Goal: Contribute content: Contribute content

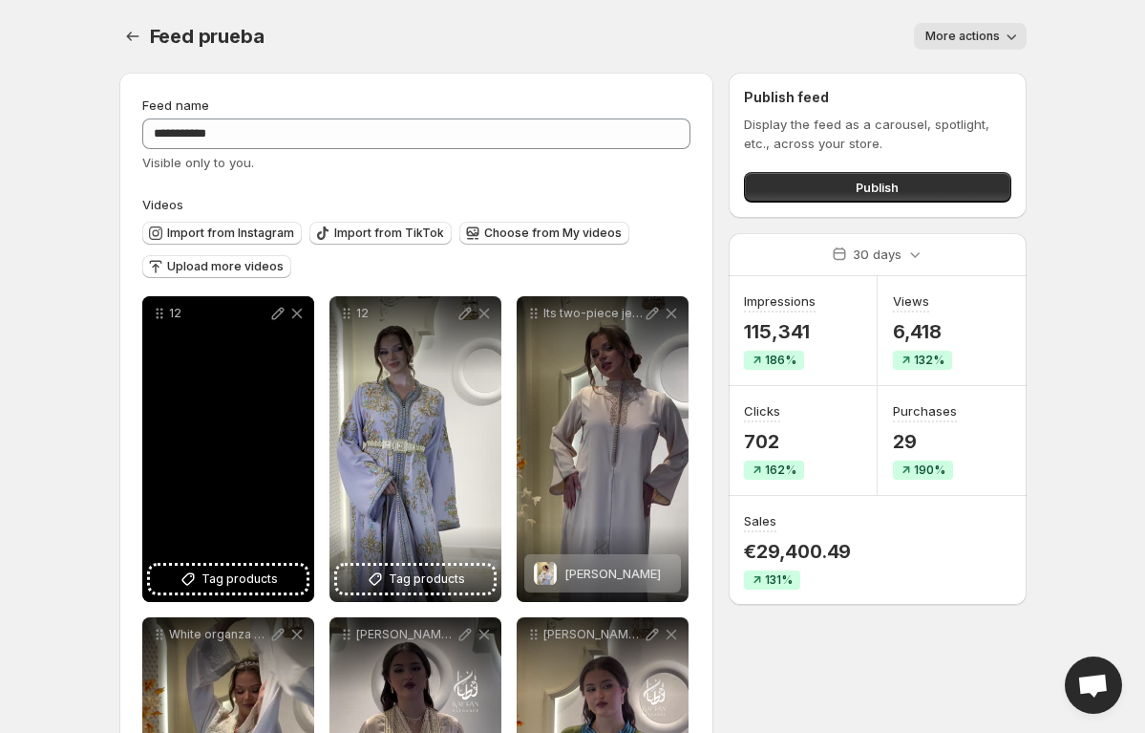
click at [299, 311] on icon at bounding box center [296, 314] width 11 height 11
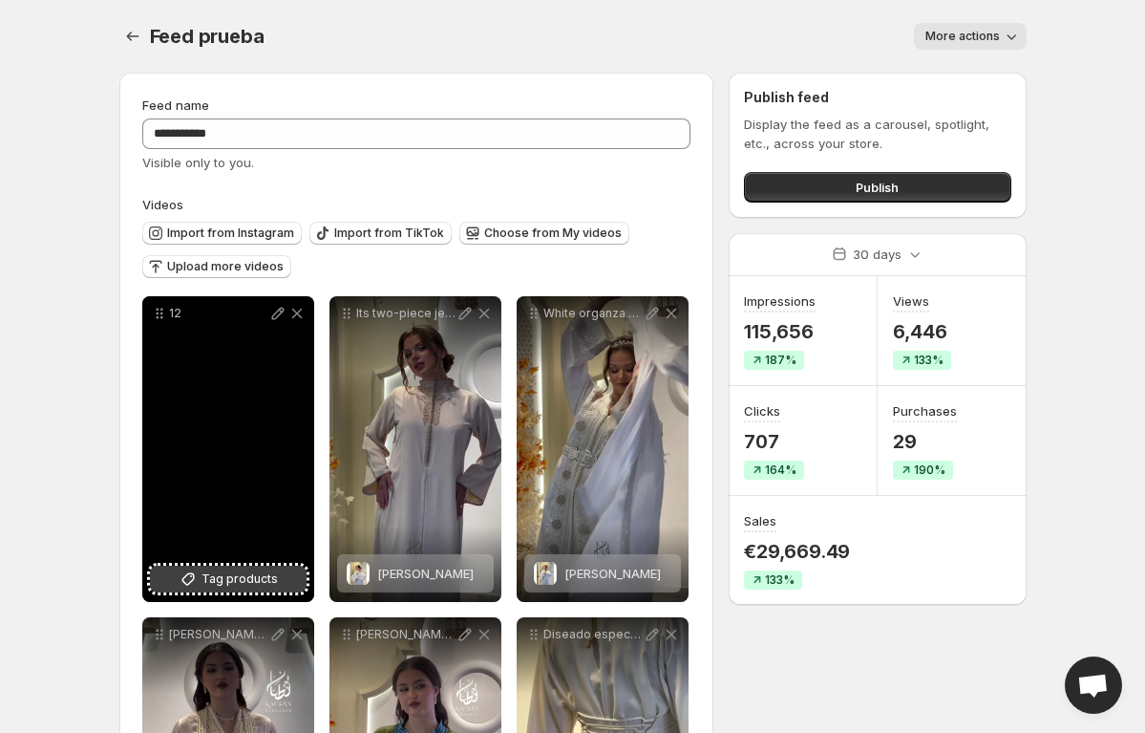
click at [271, 587] on span "Tag products" at bounding box center [240, 578] width 76 height 19
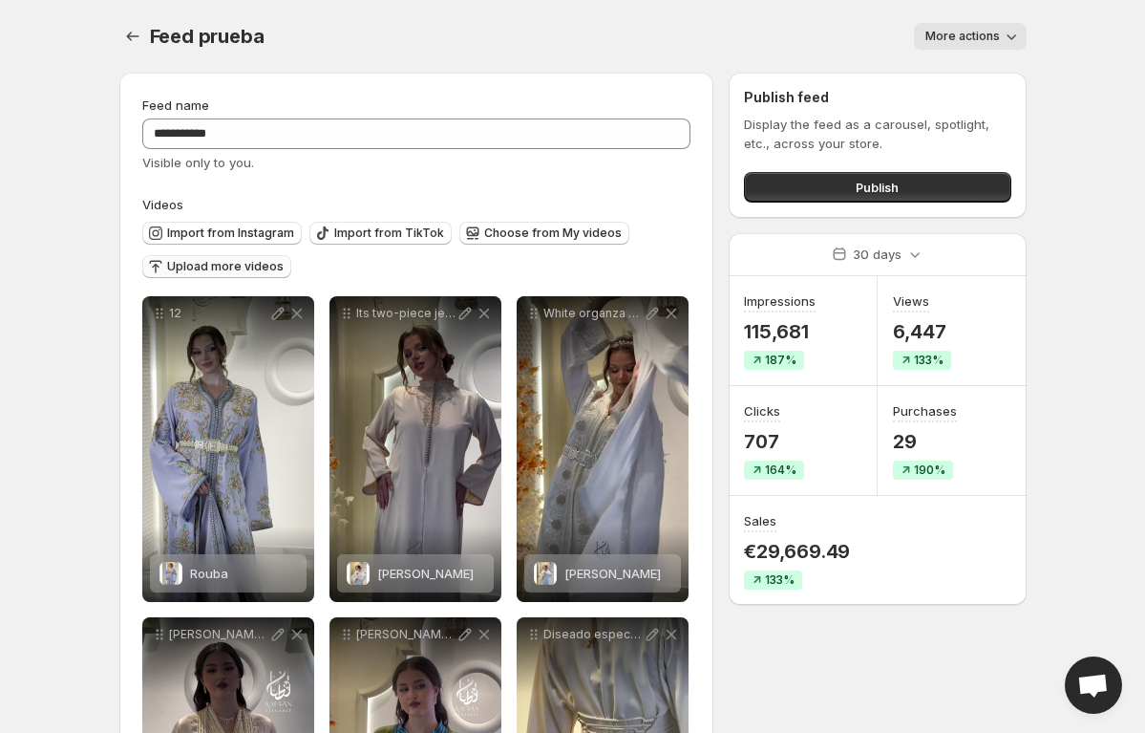
click at [240, 269] on span "Upload more videos" at bounding box center [225, 266] width 117 height 15
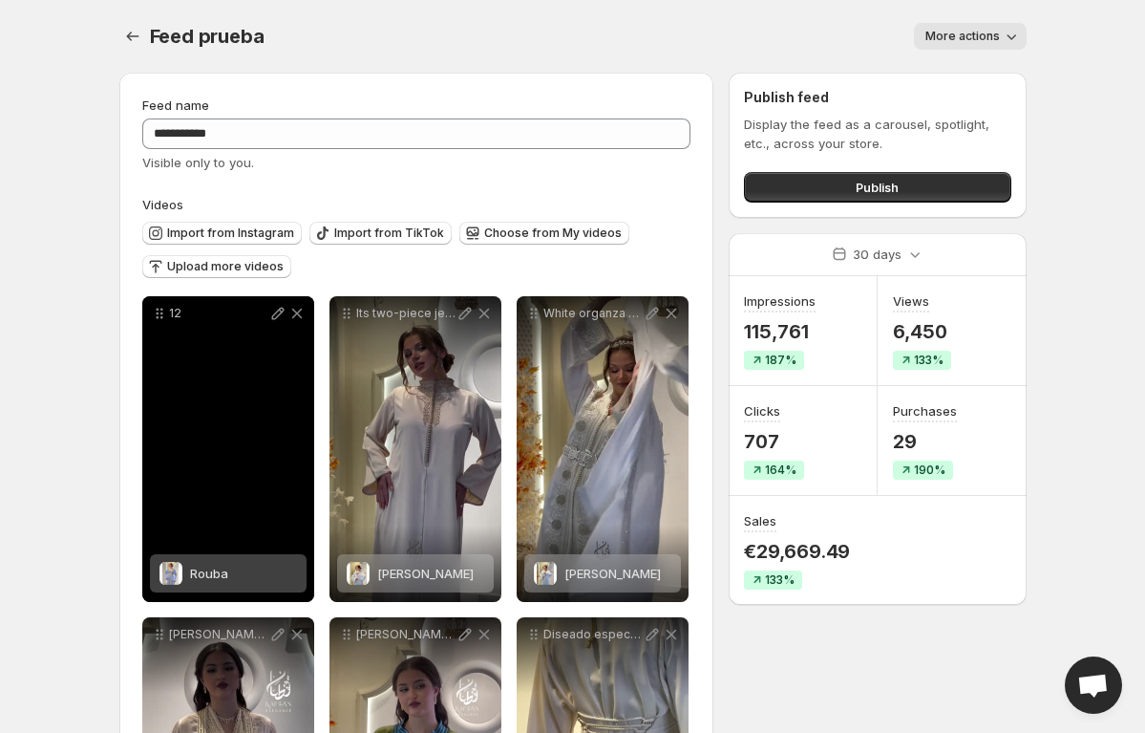
click at [30, 665] on body "**********" at bounding box center [572, 366] width 1145 height 733
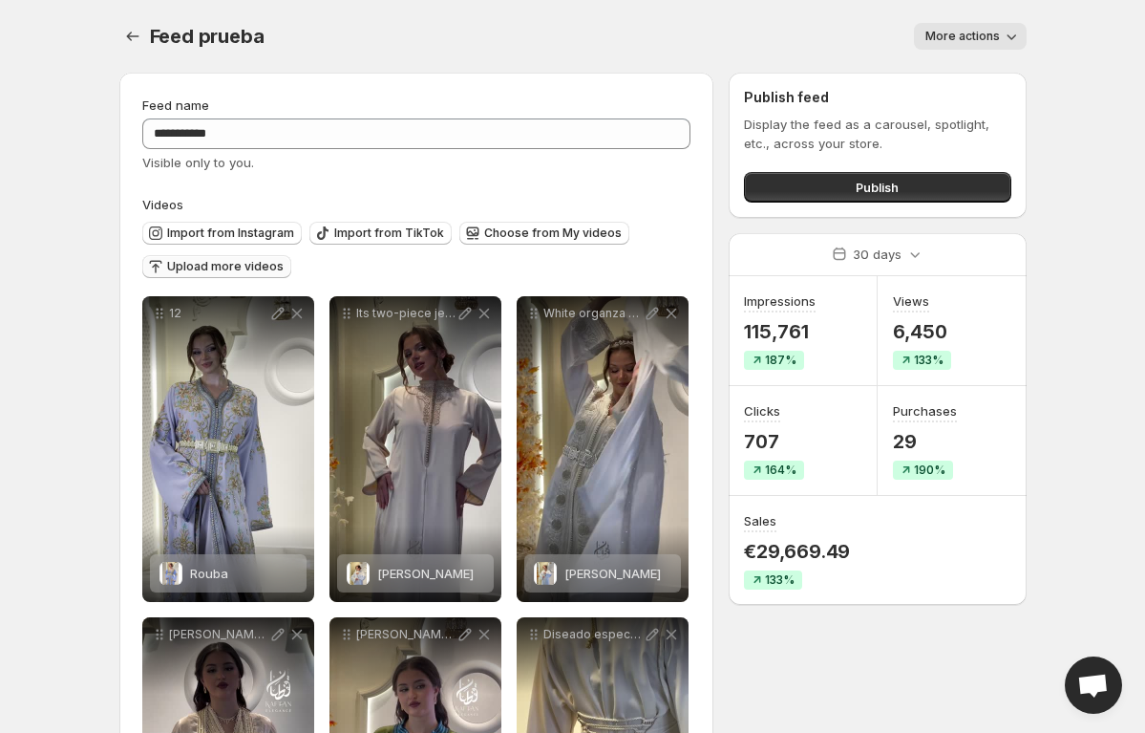
click at [223, 267] on span "Upload more videos" at bounding box center [225, 266] width 117 height 15
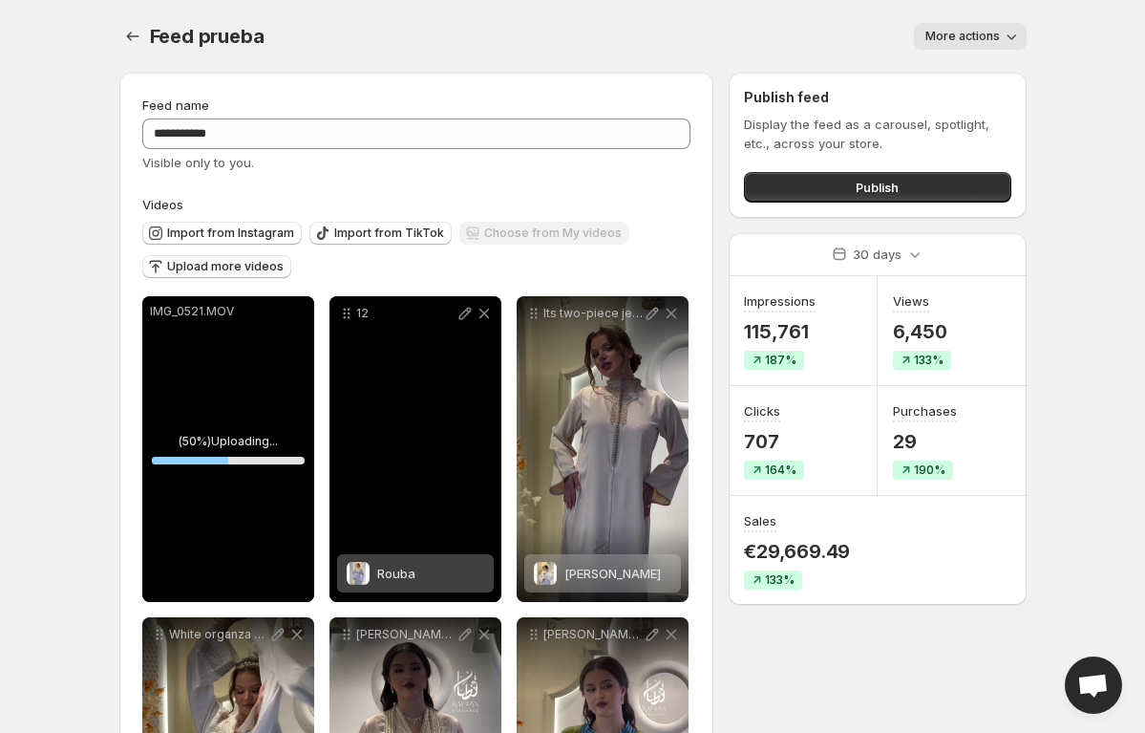
click at [381, 565] on span "Rouba" at bounding box center [396, 572] width 38 height 15
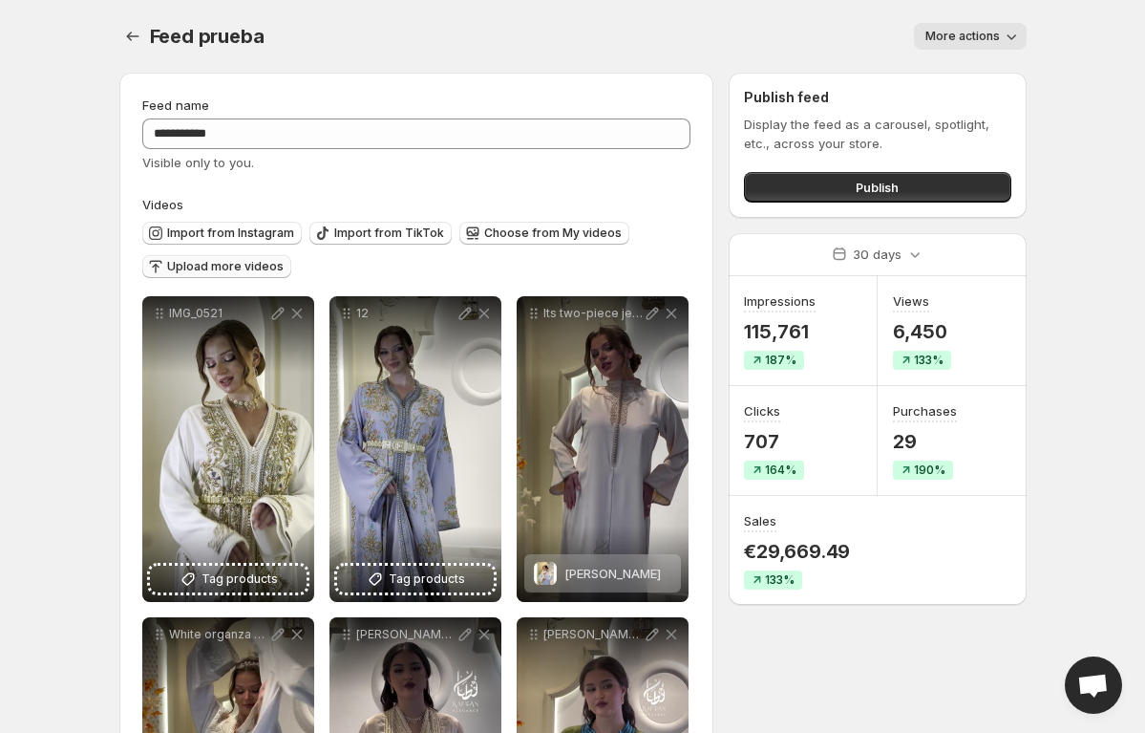
click at [273, 266] on span "Upload more videos" at bounding box center [225, 266] width 117 height 15
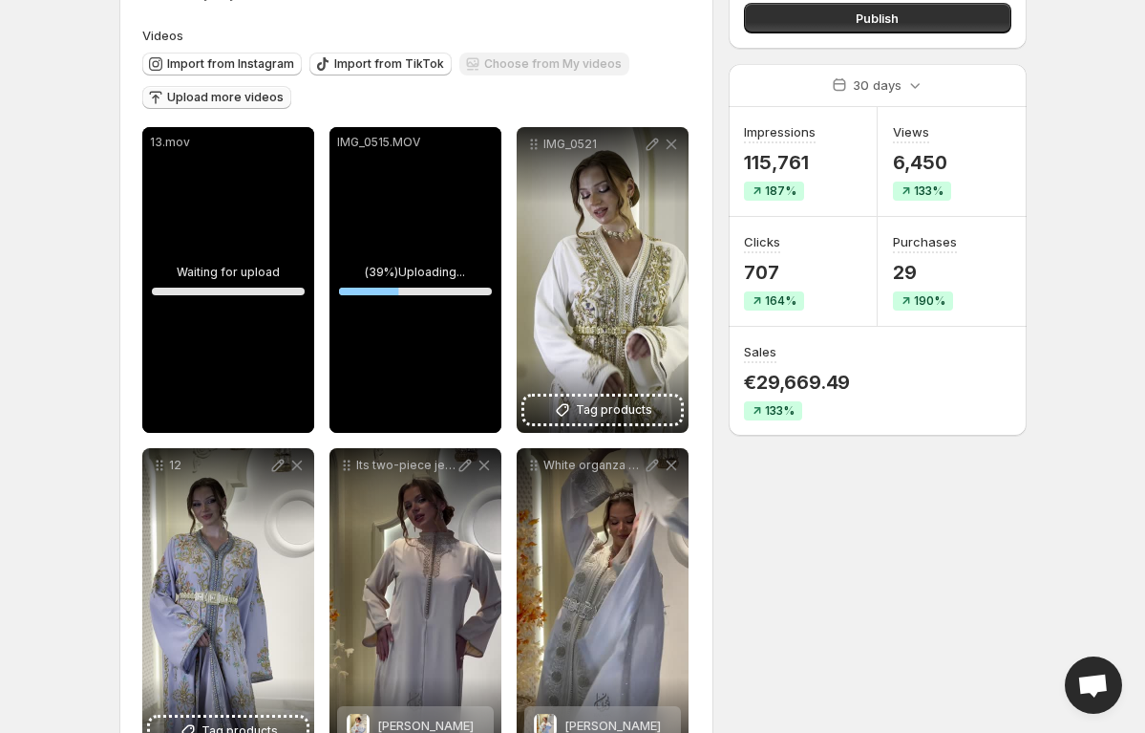
scroll to position [174, 0]
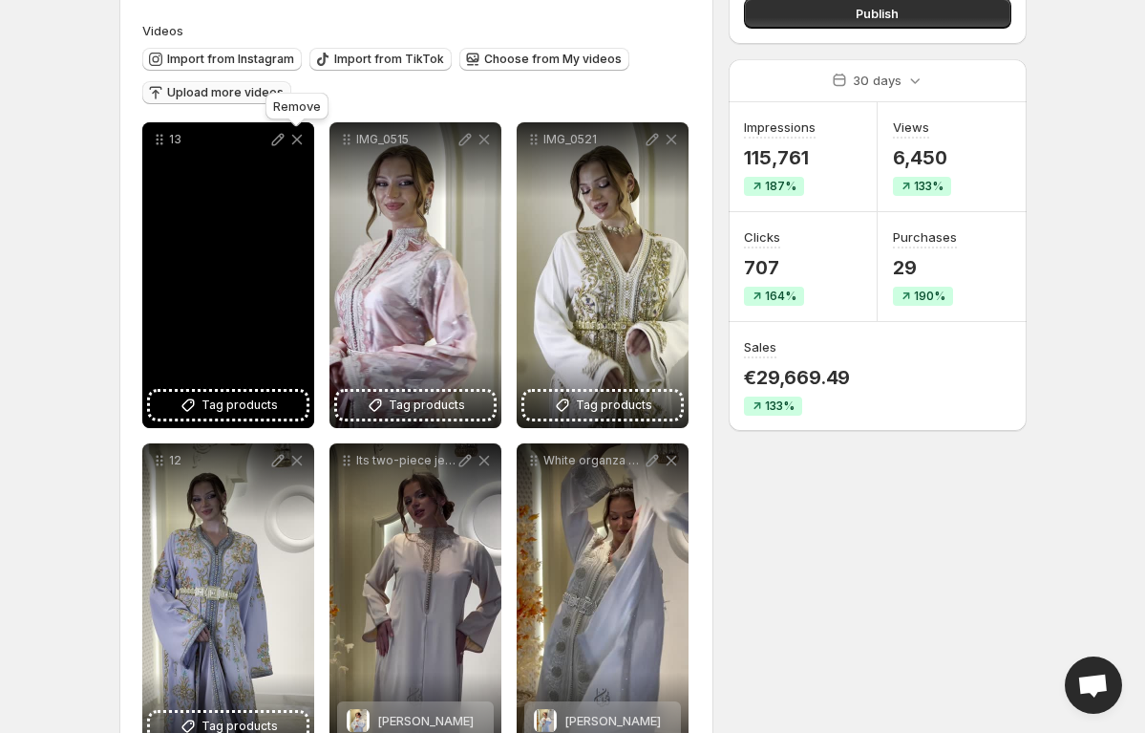
click at [299, 137] on icon at bounding box center [296, 140] width 11 height 11
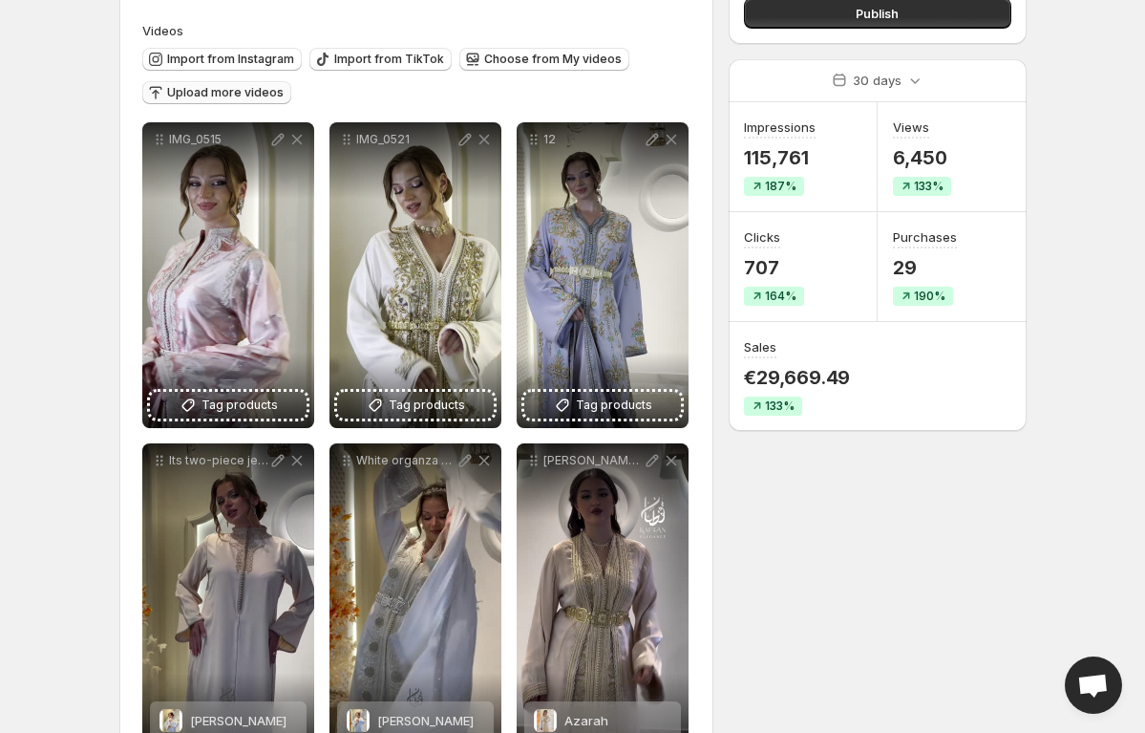
click at [75, 373] on body "**********" at bounding box center [572, 192] width 1145 height 733
click at [253, 96] on span "Upload more videos" at bounding box center [225, 92] width 117 height 15
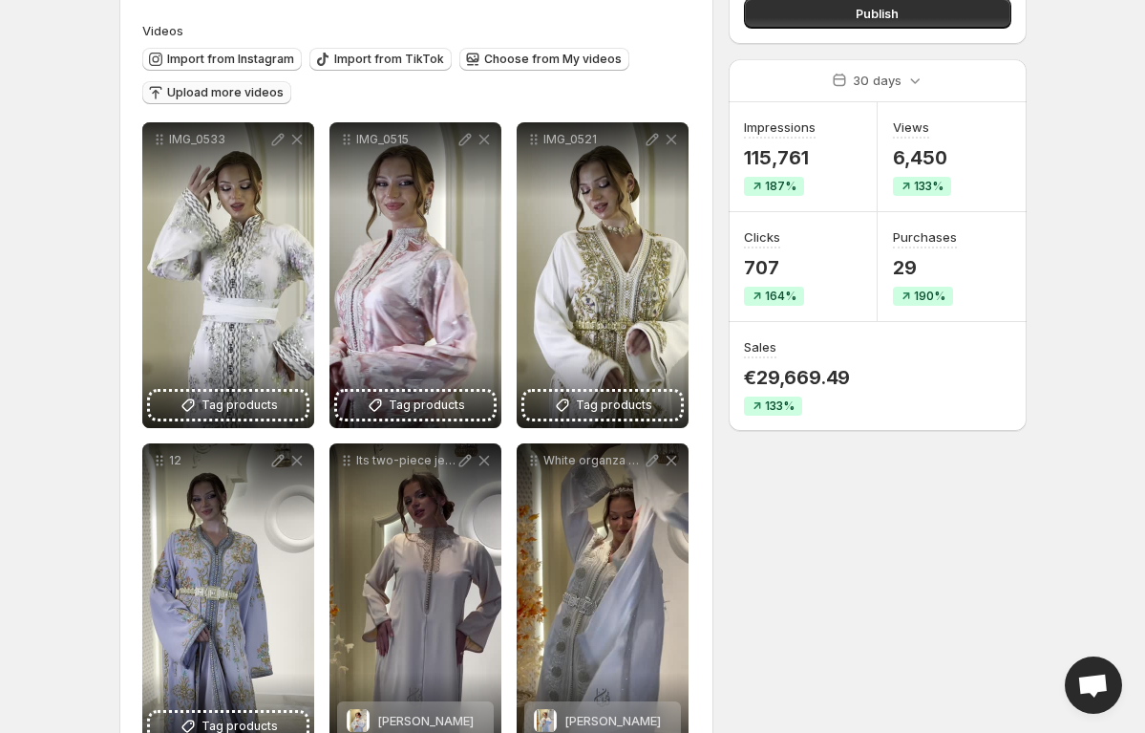
scroll to position [247, 0]
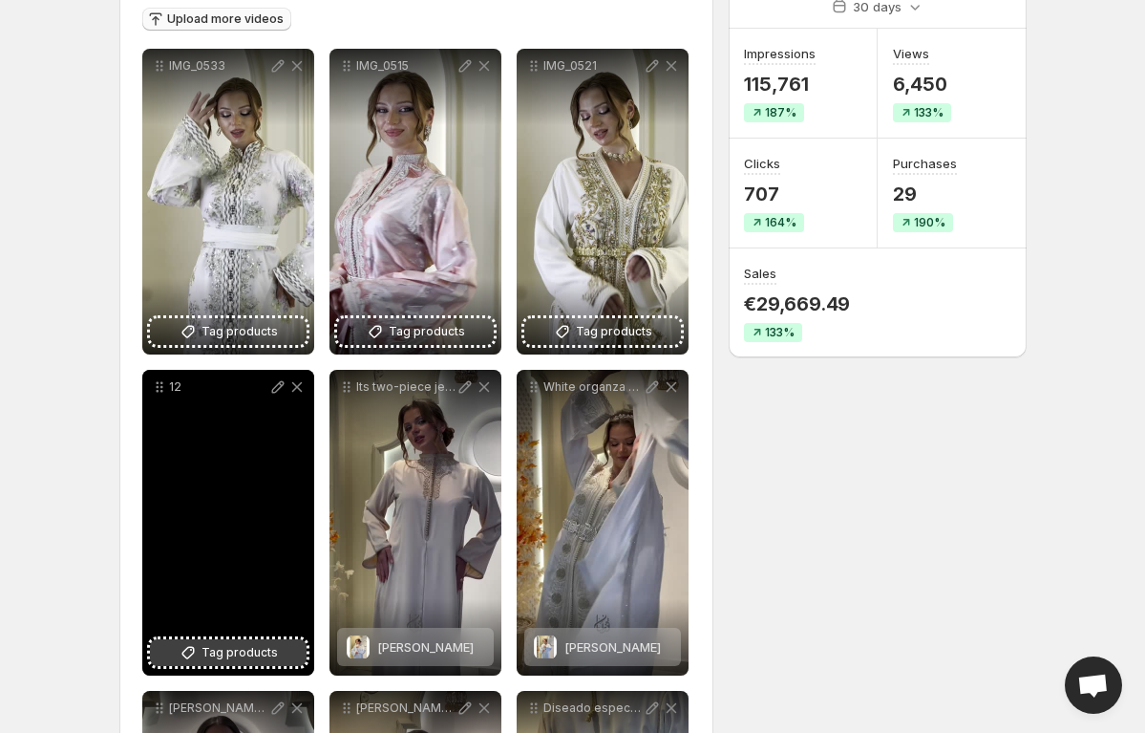
click at [196, 650] on icon at bounding box center [188, 652] width 19 height 19
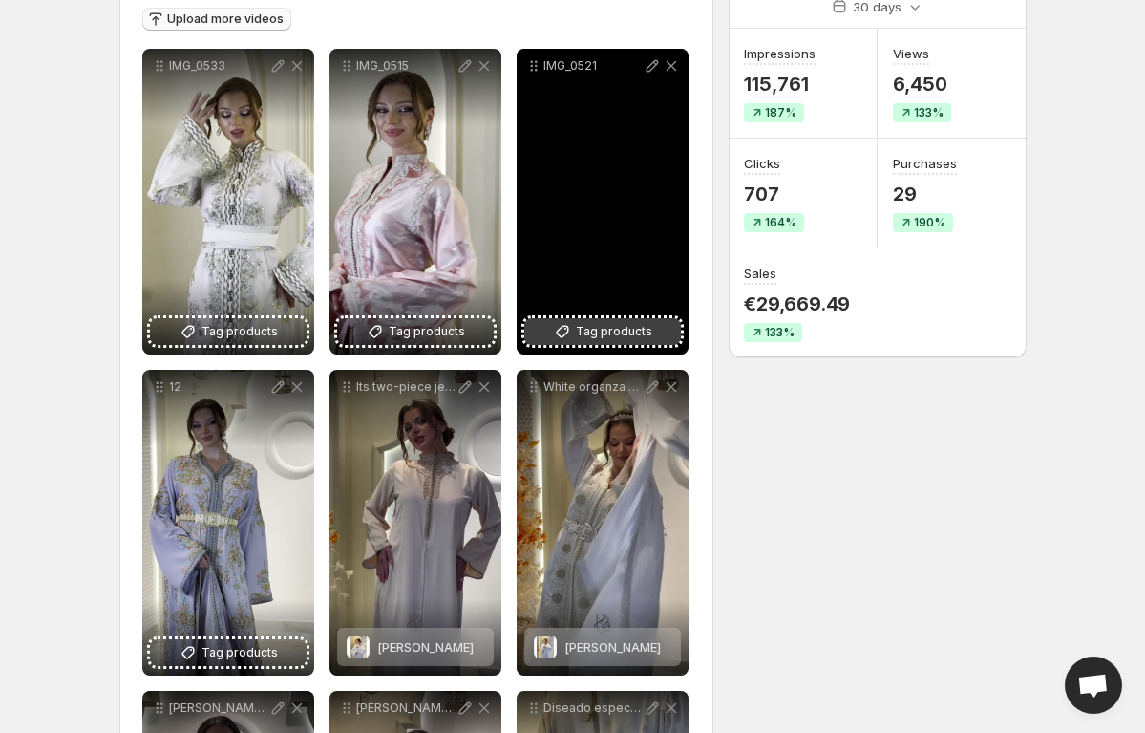
click at [627, 326] on span "Tag products" at bounding box center [614, 331] width 76 height 19
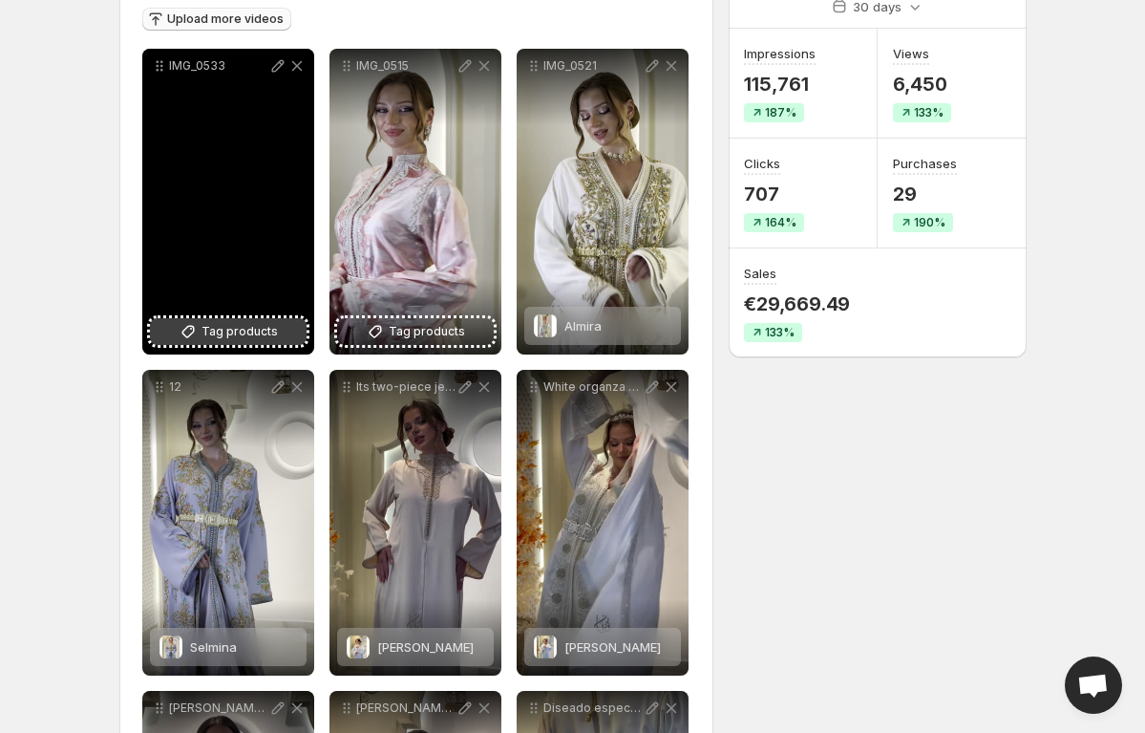
click at [229, 334] on span "Tag products" at bounding box center [240, 331] width 76 height 19
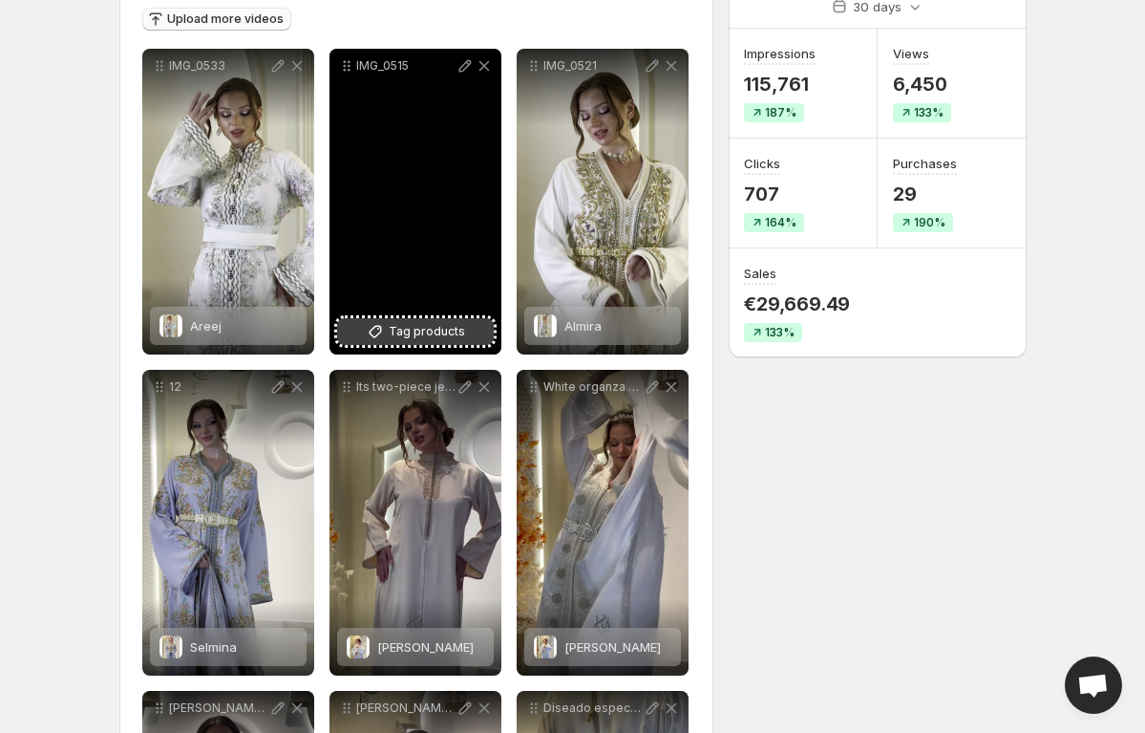
click at [431, 331] on span "Tag products" at bounding box center [427, 331] width 76 height 19
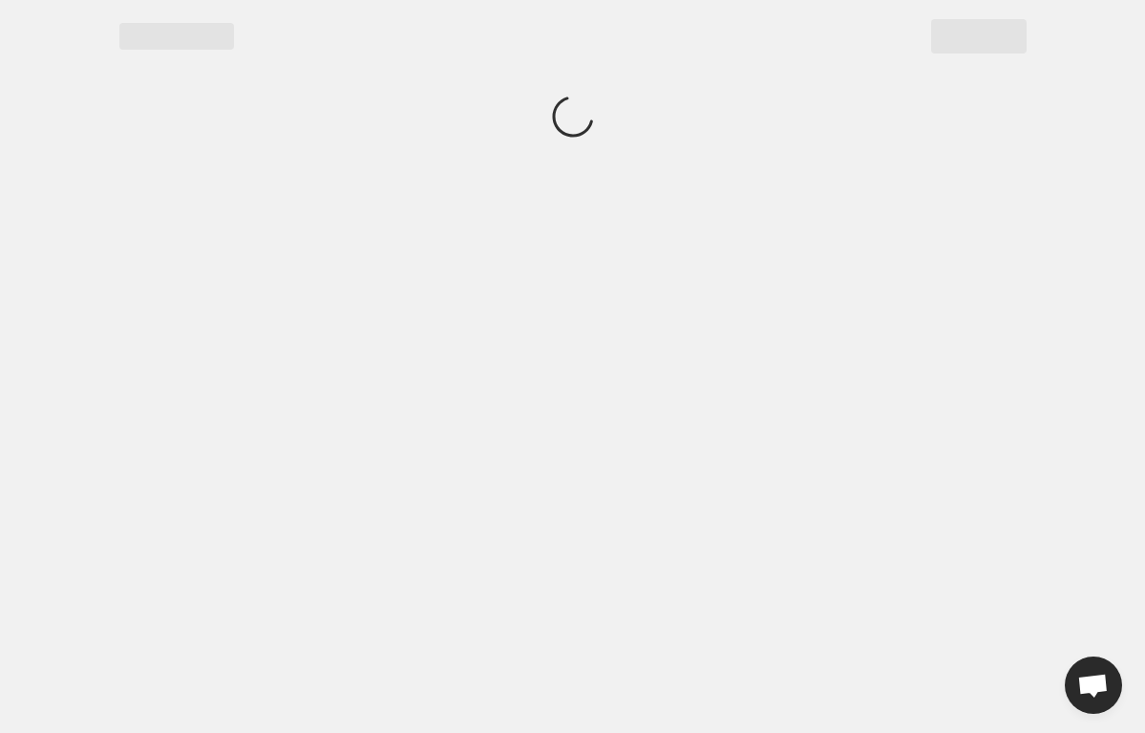
scroll to position [0, 0]
